Goal: Task Accomplishment & Management: Complete application form

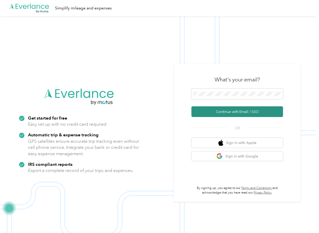
click at [210, 111] on button "Continue with Email / SSO" at bounding box center [237, 111] width 92 height 11
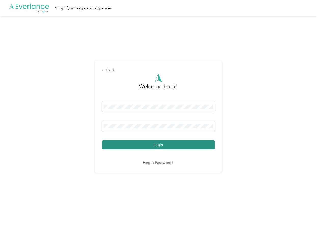
click at [129, 146] on button "Login" at bounding box center [158, 144] width 113 height 9
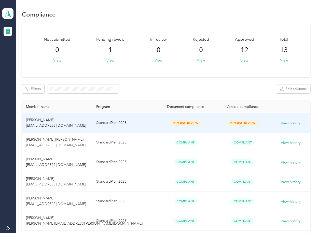
click at [107, 126] on td "StandardPlan 2023" at bounding box center [124, 123] width 65 height 20
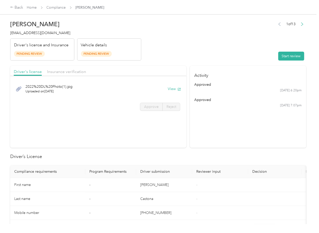
click at [206, 120] on section "Activity approved [DATE] 6:20pm approved [DATE] 7:07pm" at bounding box center [248, 107] width 116 height 82
click at [173, 90] on button "View" at bounding box center [174, 88] width 13 height 5
click at [63, 71] on span "Insurance verification" at bounding box center [66, 71] width 39 height 5
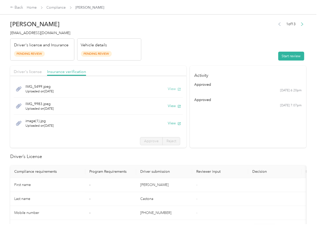
click at [168, 87] on button "View" at bounding box center [174, 88] width 13 height 5
click at [168, 108] on button "View" at bounding box center [174, 105] width 13 height 5
click at [168, 124] on button "View" at bounding box center [174, 123] width 13 height 5
drag, startPoint x: 231, startPoint y: 125, endPoint x: 269, endPoint y: 66, distance: 70.1
click at [231, 125] on section "Activity approved [DATE] 6:20pm approved [DATE] 7:07pm" at bounding box center [248, 107] width 116 height 82
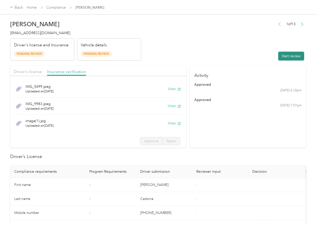
click at [283, 56] on button "Start review" at bounding box center [291, 56] width 26 height 9
click at [31, 69] on div "Driver's license" at bounding box center [28, 72] width 28 height 6
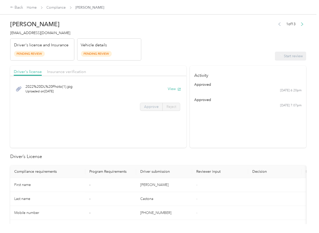
click at [148, 110] on label "Approve" at bounding box center [151, 107] width 23 height 8
click at [149, 108] on span "Approve" at bounding box center [151, 107] width 14 height 4
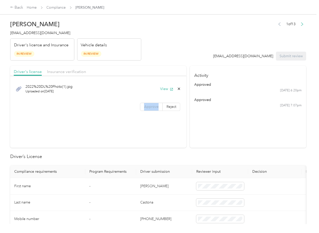
click at [149, 107] on span "Approve" at bounding box center [151, 107] width 14 height 4
drag, startPoint x: 149, startPoint y: 107, endPoint x: 103, endPoint y: 97, distance: 46.8
click at [149, 107] on span "Approve" at bounding box center [151, 107] width 14 height 4
click at [69, 73] on span "Insurance verification" at bounding box center [66, 71] width 39 height 5
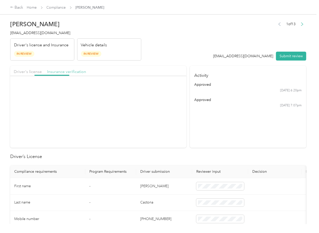
click at [69, 73] on span "Insurance verification" at bounding box center [66, 71] width 39 height 5
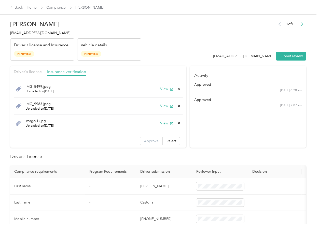
scroll to position [1, 0]
click at [144, 140] on span "Approve" at bounding box center [151, 140] width 14 height 4
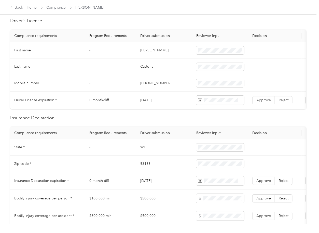
scroll to position [136, 0]
click at [151, 101] on td "[DATE]" at bounding box center [164, 101] width 56 height 18
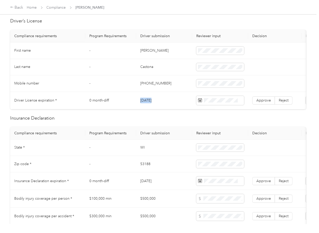
click at [151, 101] on td "[DATE]" at bounding box center [164, 101] width 56 height 18
copy td "[DATE]"
click at [258, 99] on span "Approve" at bounding box center [263, 100] width 14 height 4
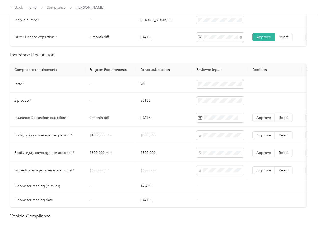
scroll to position [203, 0]
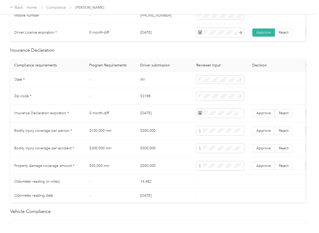
click at [141, 82] on td "WI" at bounding box center [164, 80] width 56 height 17
copy td "WI"
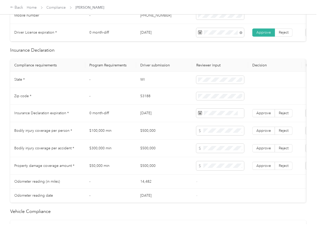
click at [150, 102] on td "53188" at bounding box center [164, 96] width 56 height 17
copy td "53188"
click at [148, 120] on td "[DATE]" at bounding box center [164, 114] width 56 height 18
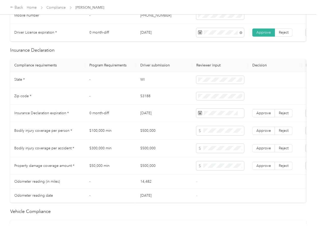
scroll to position [427, 0]
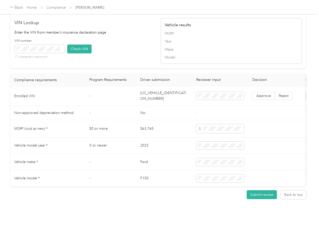
click at [153, 88] on td "[US_VEHICLE_IDENTIFICATION_NUMBER]" at bounding box center [164, 96] width 56 height 20
copy td "[US_VEHICLE_IDENTIFICATION_NUMBER]"
click at [120, 52] on div "VIN number 17 characters maximum Check VIN" at bounding box center [85, 51] width 141 height 24
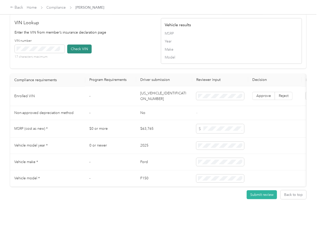
drag, startPoint x: 82, startPoint y: 43, endPoint x: 95, endPoint y: 57, distance: 19.3
click at [82, 45] on button "Check VIN" at bounding box center [79, 49] width 24 height 9
click at [264, 94] on span "Approve" at bounding box center [263, 96] width 14 height 4
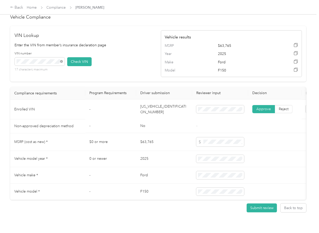
scroll to position [291, 0]
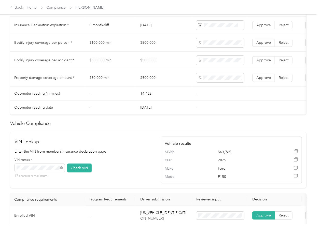
click at [148, 63] on td "$500,000" at bounding box center [164, 61] width 56 height 18
copy td "$500,000"
click at [216, 61] on span at bounding box center [220, 60] width 48 height 9
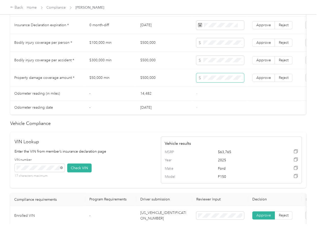
click at [215, 79] on span at bounding box center [220, 77] width 48 height 9
click at [264, 45] on span "Approve" at bounding box center [263, 42] width 14 height 4
click at [269, 62] on span "Approve" at bounding box center [263, 60] width 14 height 4
click at [269, 82] on label "Approve" at bounding box center [263, 78] width 23 height 8
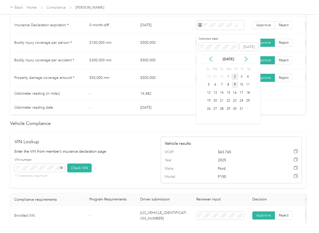
click at [234, 86] on div "9" at bounding box center [234, 85] width 7 height 6
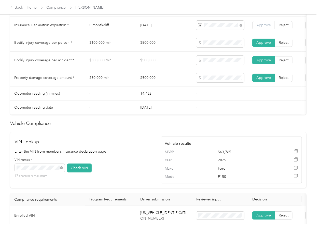
click at [261, 27] on span "Approve" at bounding box center [263, 25] width 14 height 4
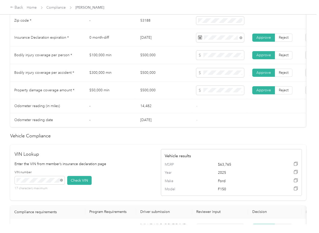
scroll to position [258, 0]
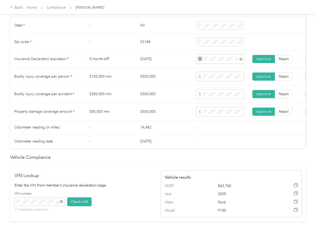
click at [130, 98] on td "$300,000 min" at bounding box center [110, 94] width 51 height 18
click at [133, 85] on td "$100,000 min" at bounding box center [110, 77] width 51 height 18
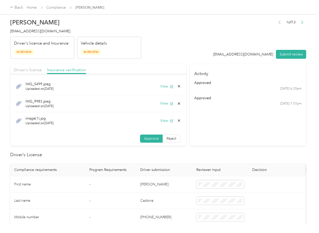
scroll to position [0, 0]
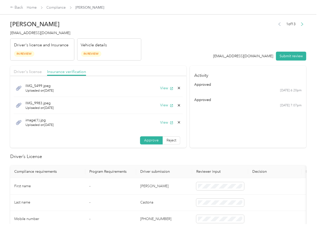
click at [177, 123] on icon at bounding box center [179, 122] width 4 height 4
click at [161, 126] on button "Yes" at bounding box center [159, 126] width 10 height 8
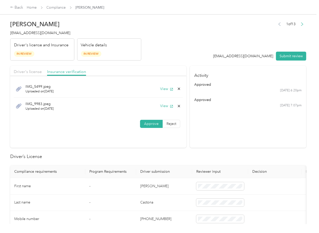
click at [178, 107] on icon at bounding box center [179, 106] width 4 height 4
click at [162, 110] on button "Yes" at bounding box center [164, 110] width 10 height 8
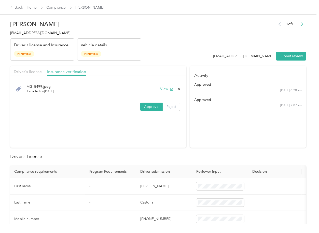
click at [168, 107] on span "Reject" at bounding box center [171, 107] width 10 height 4
click at [111, 156] on div "Name not shown as insured driver" at bounding box center [113, 152] width 36 height 11
click at [68, 75] on div "Insurance verification" at bounding box center [66, 72] width 39 height 6
click at [163, 87] on button "View" at bounding box center [166, 88] width 13 height 5
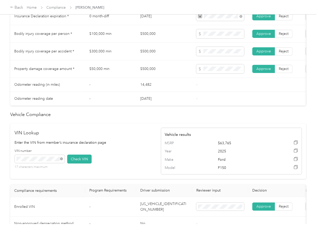
scroll to position [407, 0]
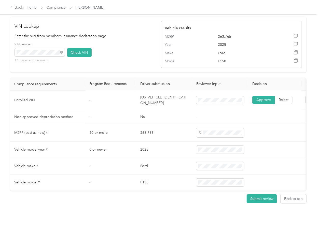
click at [144, 124] on td "No" at bounding box center [164, 117] width 56 height 14
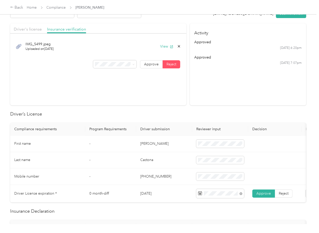
scroll to position [0, 0]
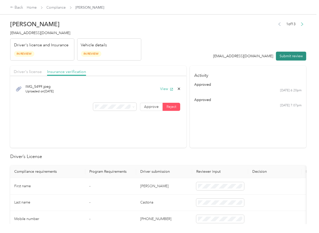
click at [289, 56] on button "Submit review" at bounding box center [291, 56] width 30 height 9
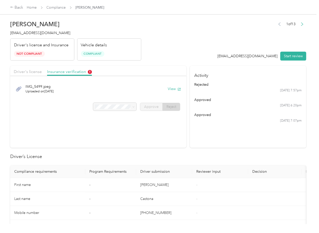
click at [36, 31] on span "[EMAIL_ADDRESS][DOMAIN_NAME]" at bounding box center [40, 33] width 60 height 4
copy span "[EMAIL_ADDRESS][DOMAIN_NAME]"
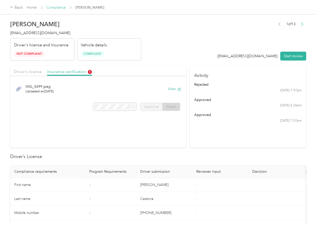
click at [62, 8] on link "Compliance" at bounding box center [56, 7] width 19 height 4
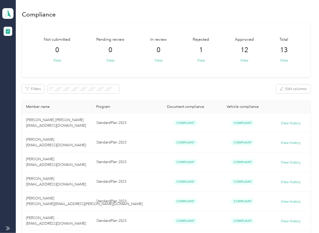
drag, startPoint x: 175, startPoint y: 78, endPoint x: 126, endPoint y: 62, distance: 51.6
click at [175, 78] on div "Not submitted 0 View Pending review 0 View In review 0 View Rejected 1 View App…" at bounding box center [166, 203] width 288 height 362
click at [7, 11] on icon at bounding box center [8, 13] width 8 height 7
click at [20, 53] on div "Log out" at bounding box center [17, 53] width 20 height 5
